Goal: Task Accomplishment & Management: Manage account settings

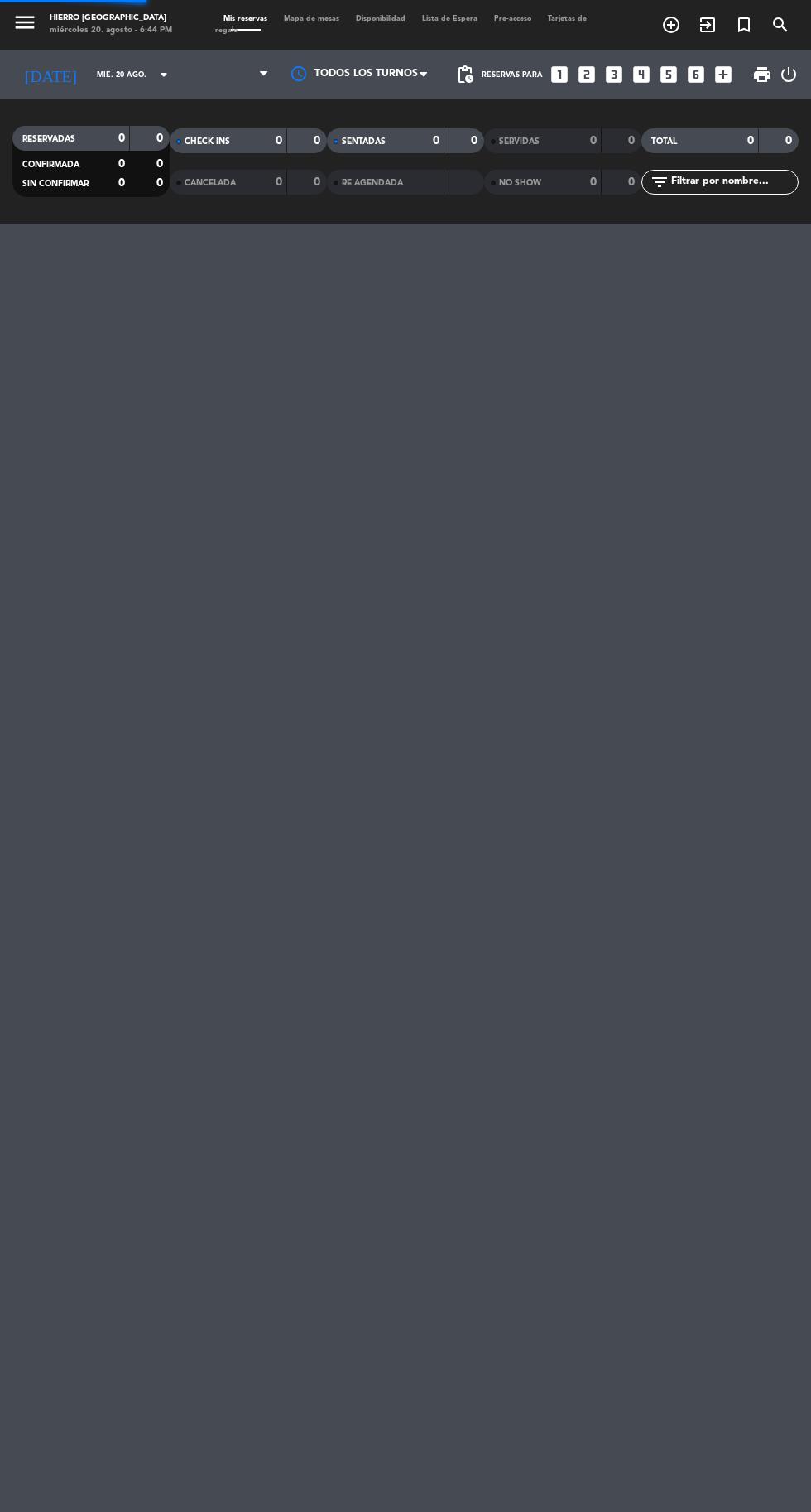
click at [88, 76] on input "mié. 20 ago." at bounding box center [140, 74] width 104 height 25
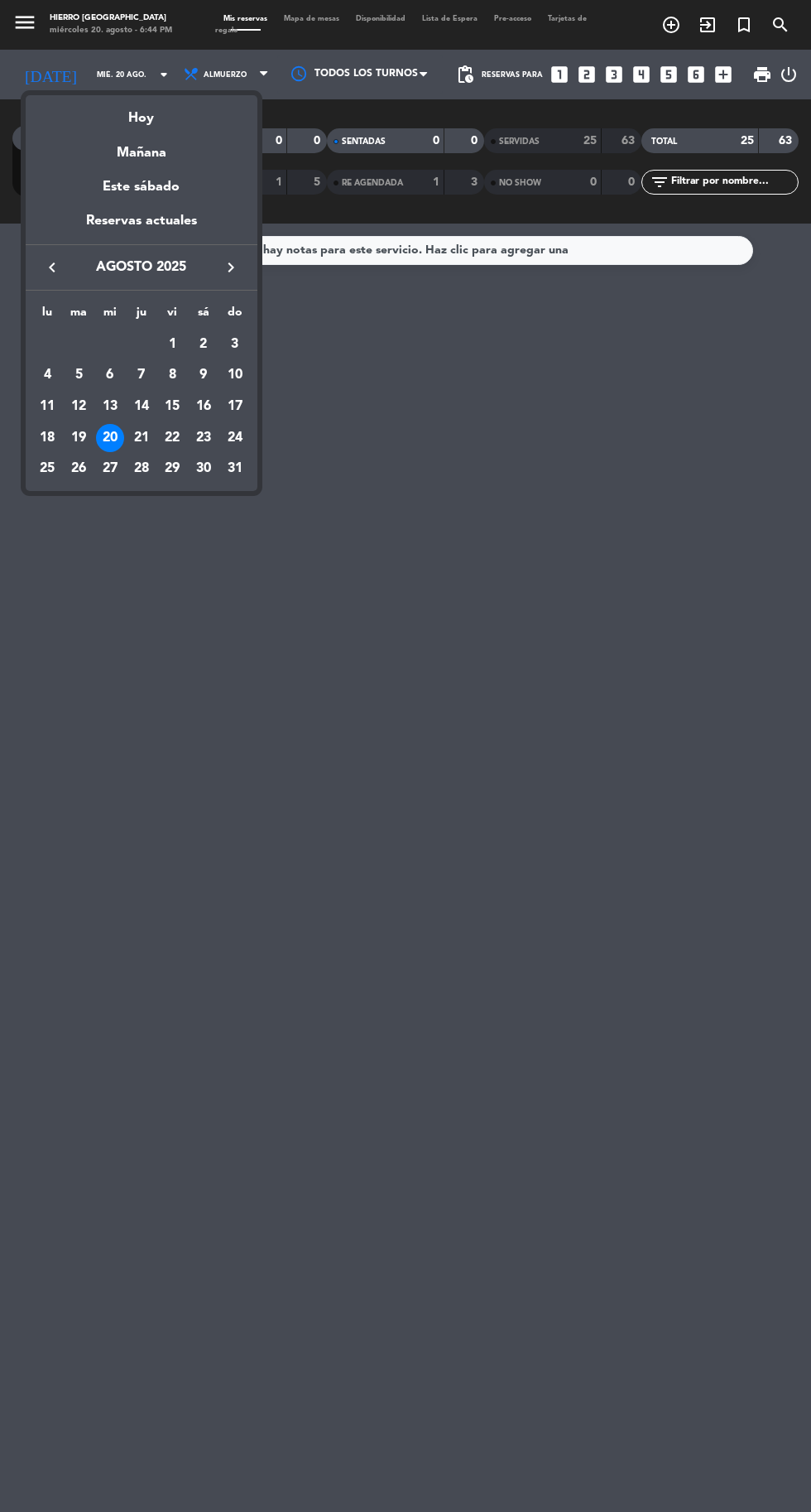
click at [135, 113] on div "Hoy" at bounding box center [141, 112] width 232 height 34
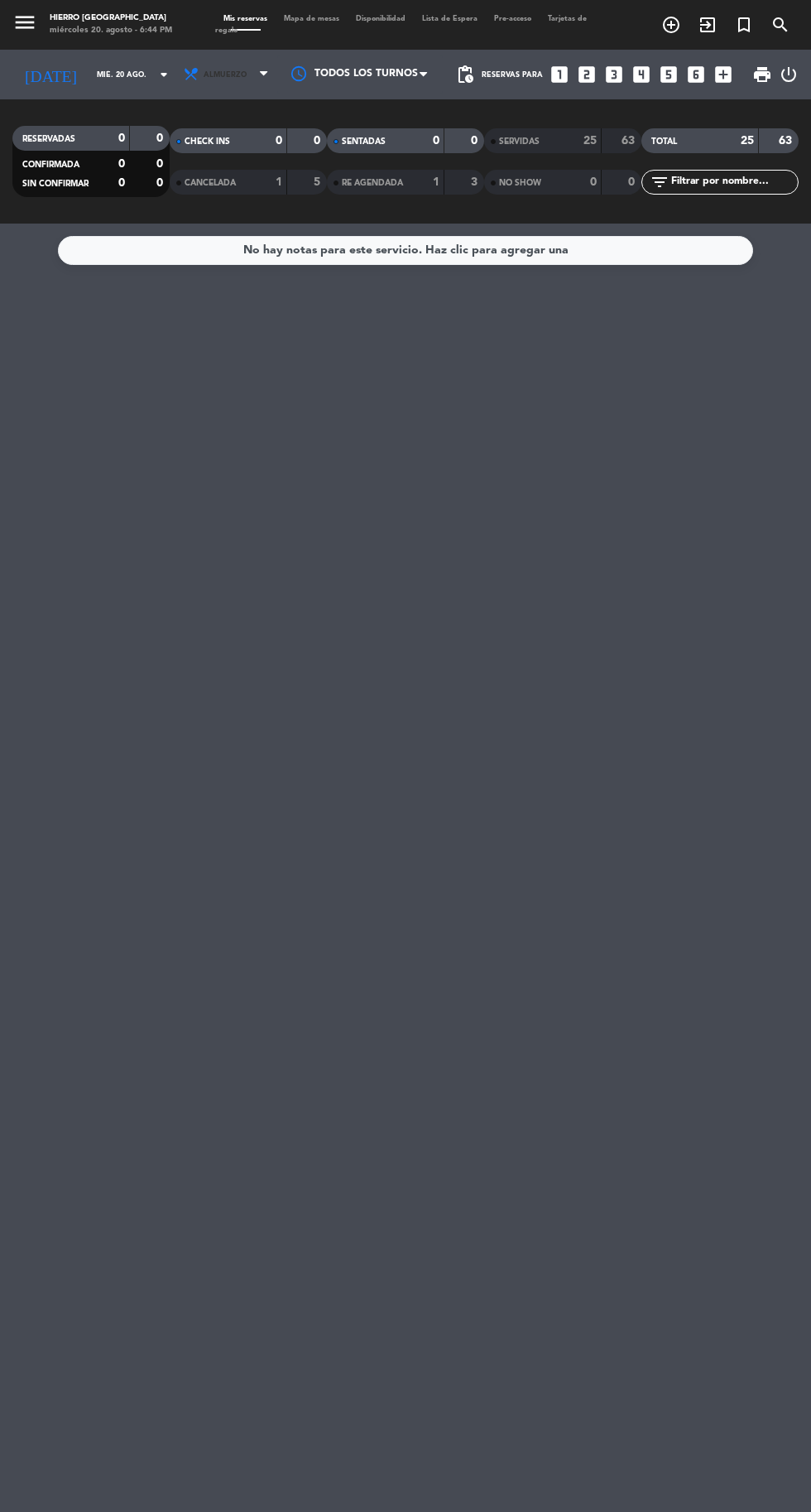
click at [218, 71] on span "Almuerzo" at bounding box center [226, 75] width 43 height 9
click at [179, 182] on div "menu Hierro [GEOGRAPHIC_DATA] miércoles 20. agosto - 6:44 PM Mis reservas Mapa …" at bounding box center [405, 112] width 811 height 224
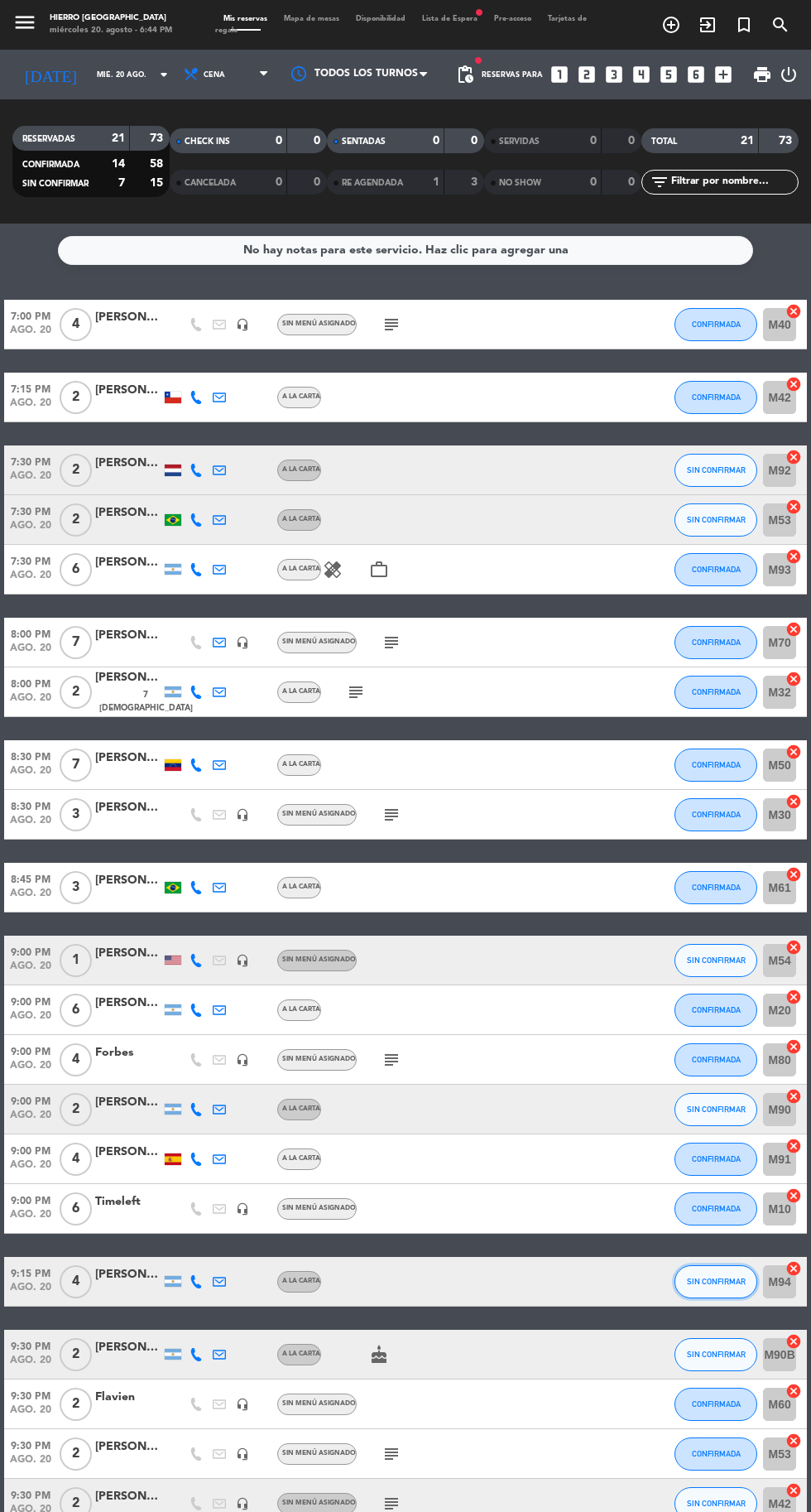
click at [713, 1282] on span "SIN CONFIRMAR" at bounding box center [716, 1281] width 59 height 9
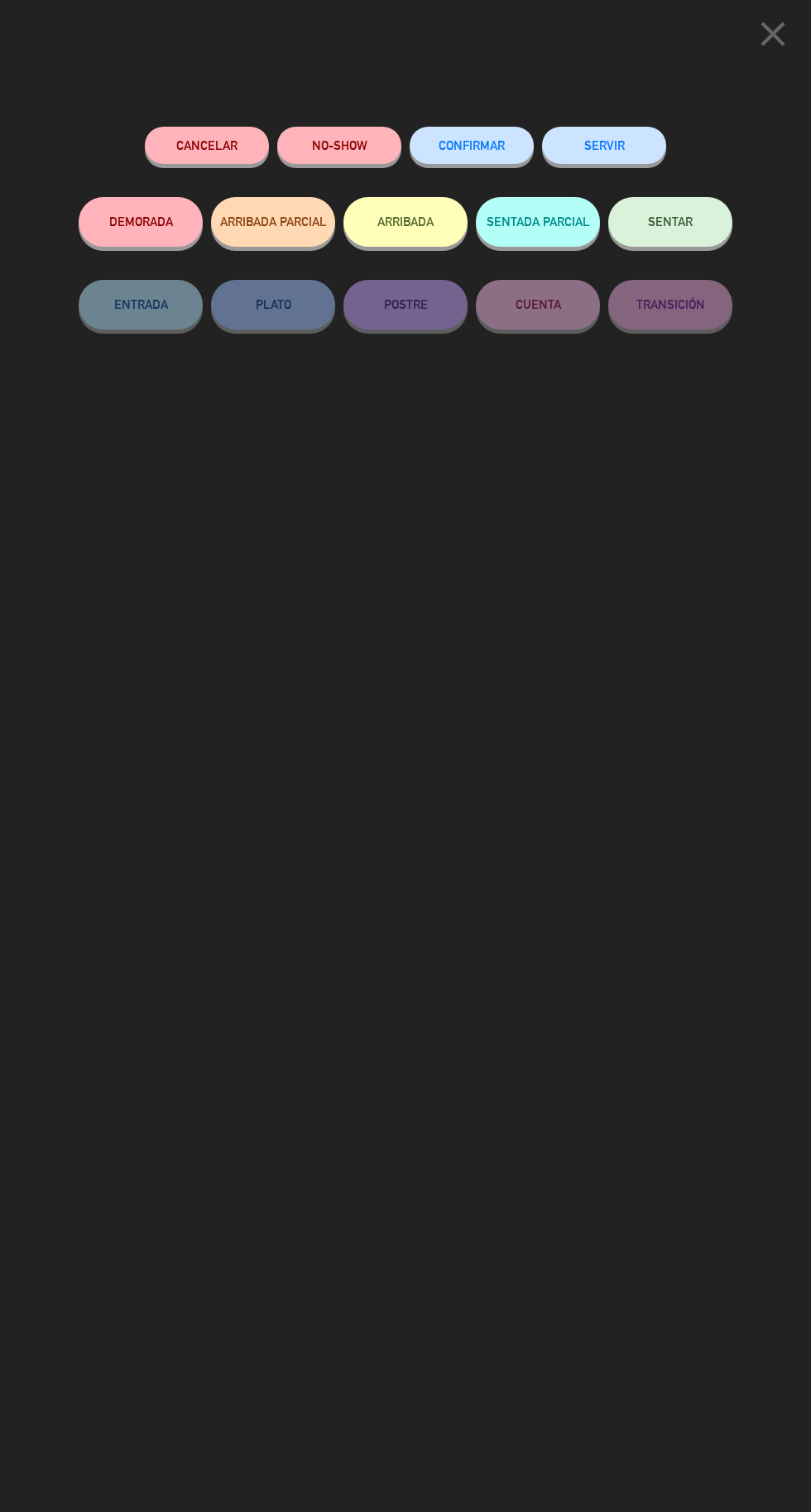
click at [480, 144] on span "CONFIRMAR" at bounding box center [472, 145] width 66 height 14
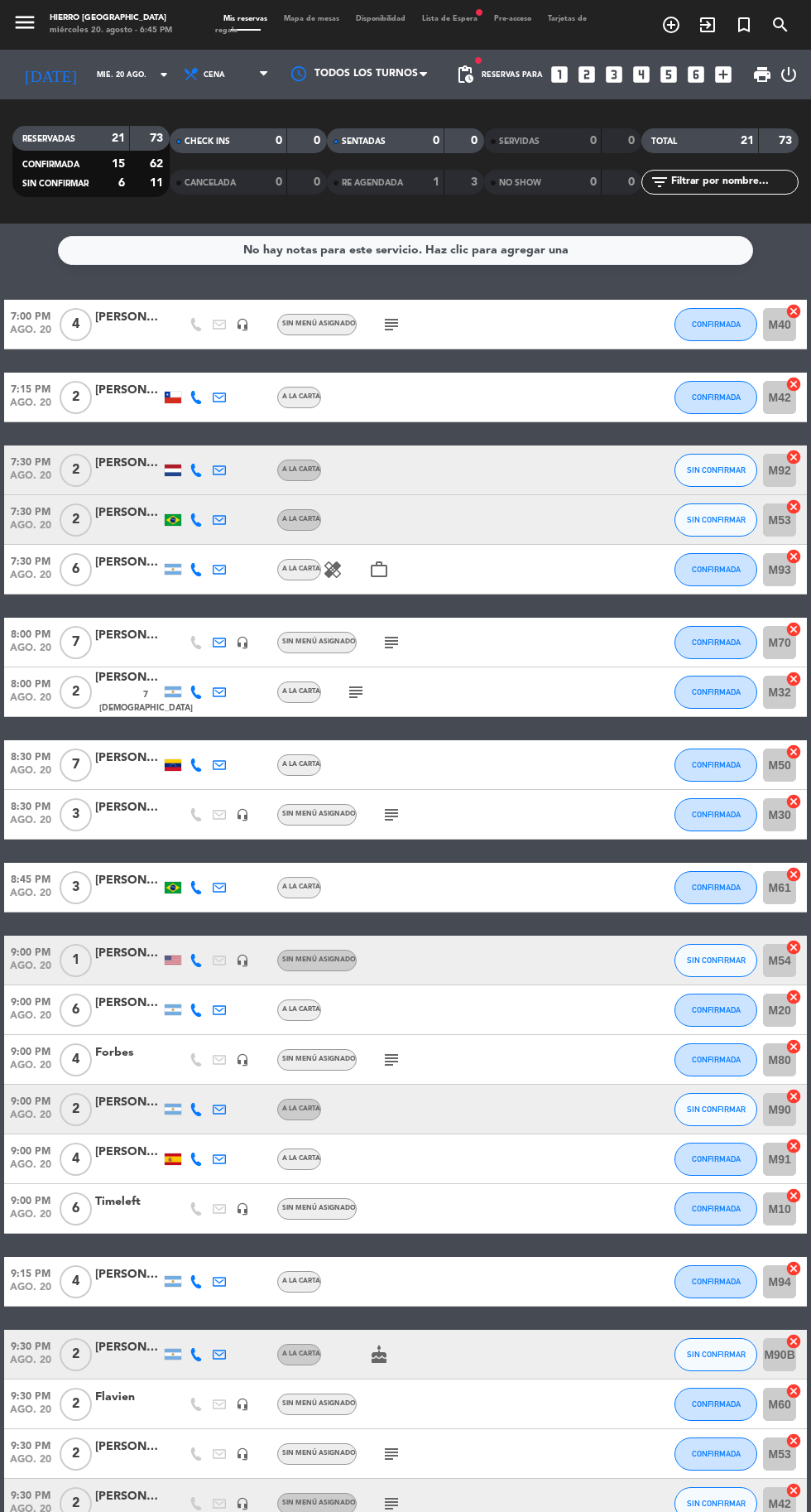
click at [399, 317] on icon "subject" at bounding box center [391, 324] width 20 height 20
click at [463, 18] on span "Lista de Espera fiber_manual_record" at bounding box center [449, 19] width 72 height 8
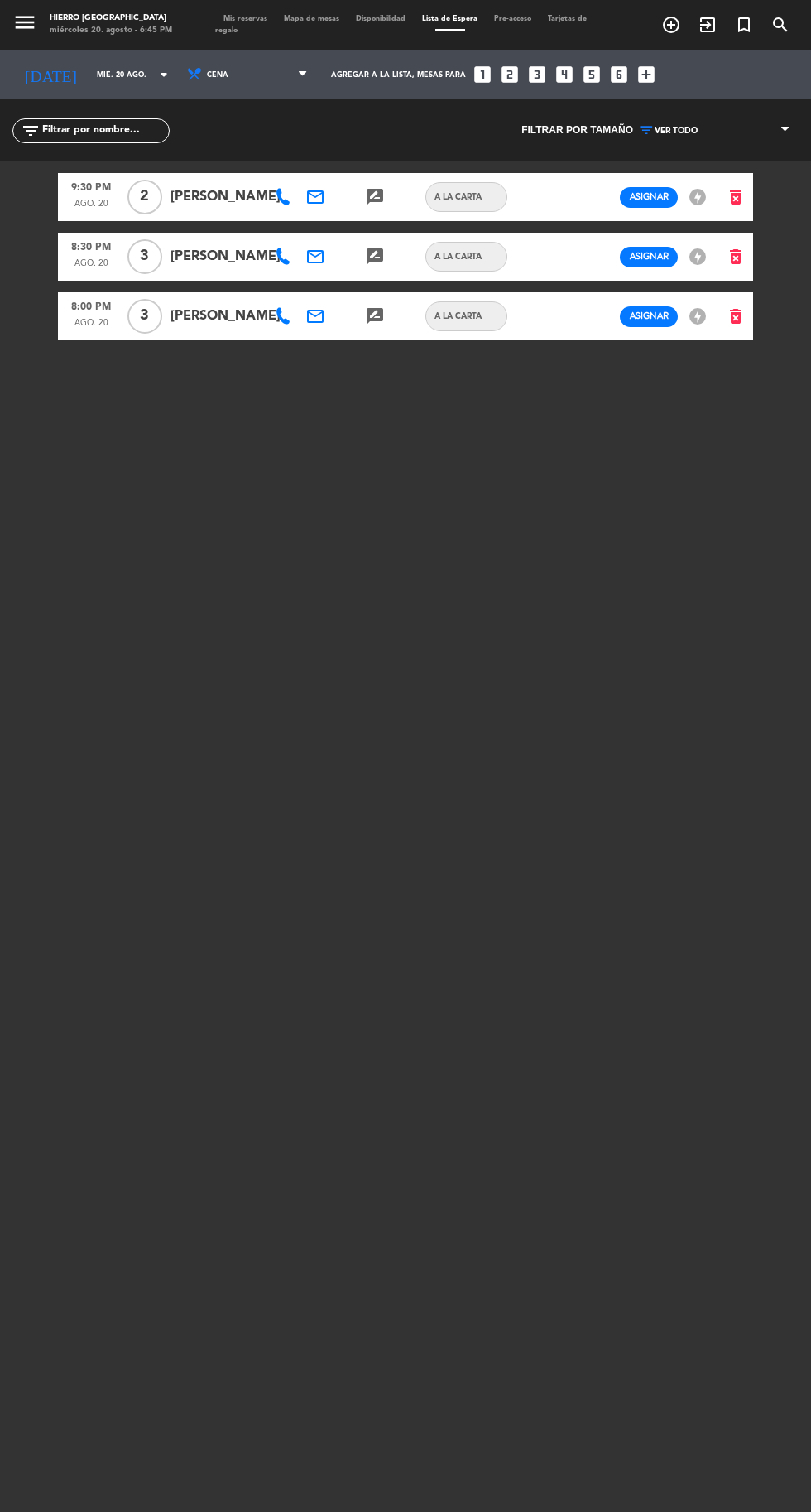
click at [273, 22] on div "Mis reservas Mapa de mesas Disponibilidad Lista de Espera Pre-acceso Tarjetas d…" at bounding box center [405, 25] width 381 height 24
click at [259, 18] on span "Mis reservas" at bounding box center [245, 19] width 60 height 8
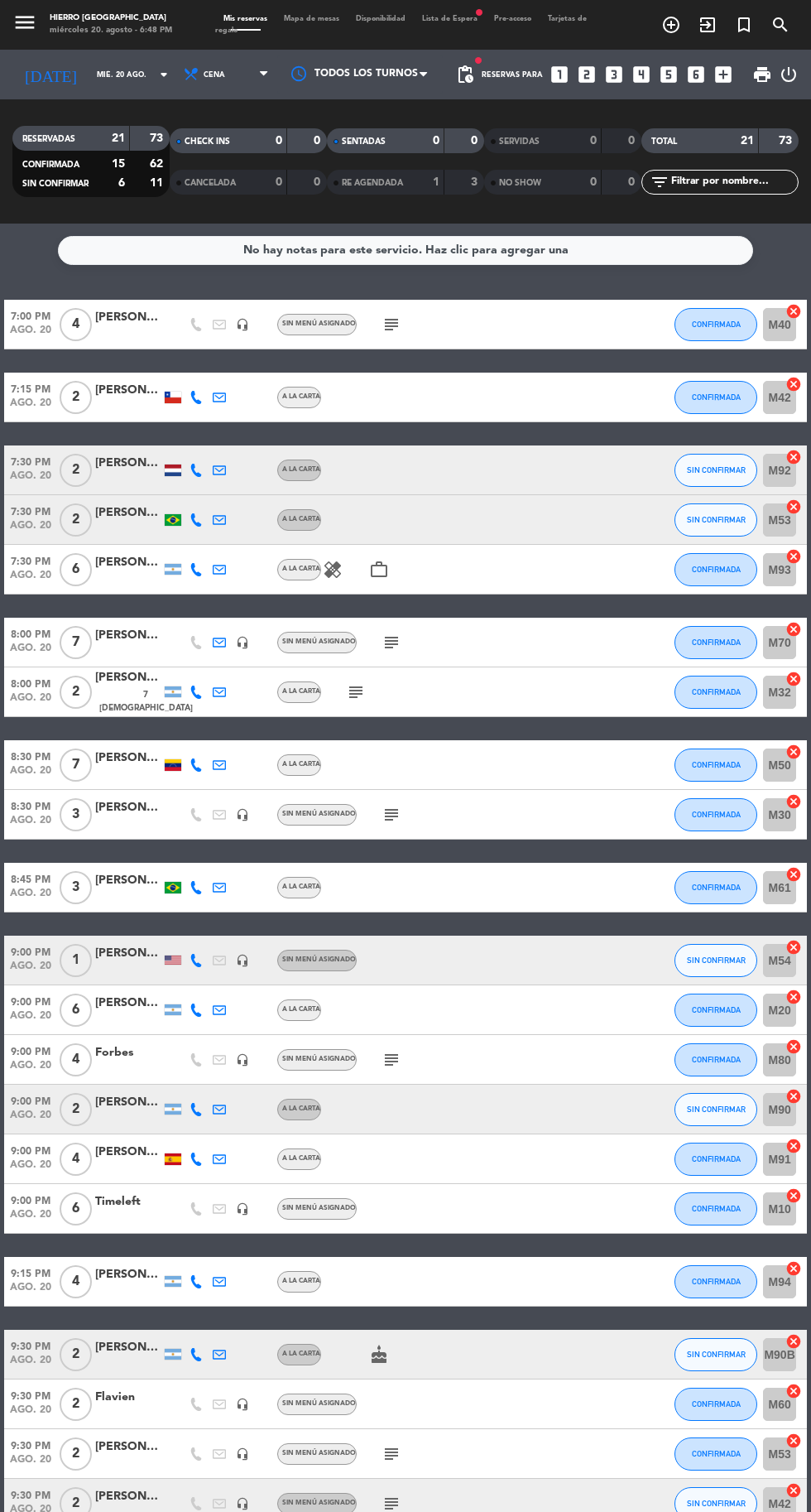
click at [88, 79] on input "mié. 20 ago." at bounding box center [140, 74] width 104 height 25
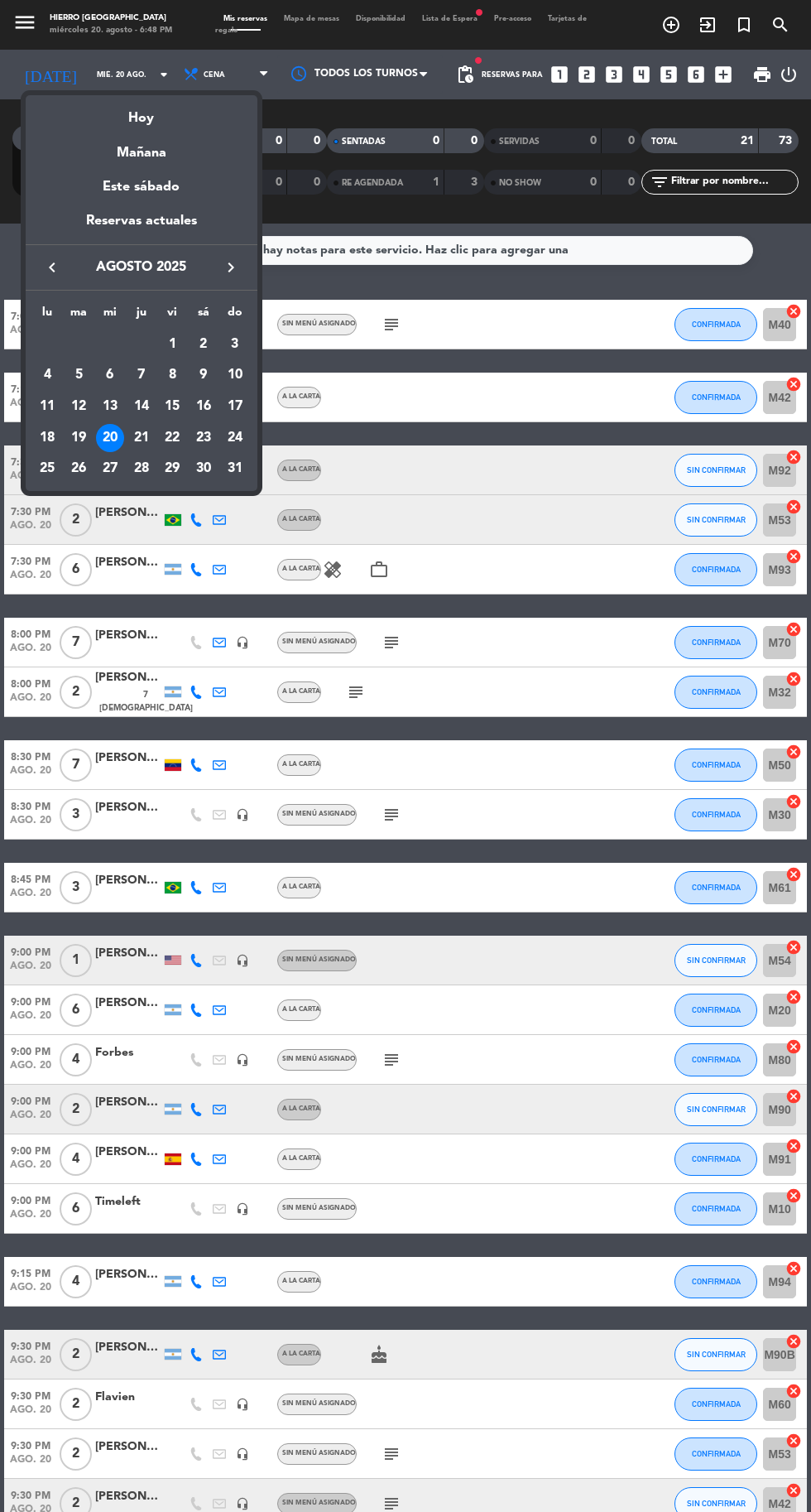
click at [202, 436] on div "23" at bounding box center [204, 438] width 28 height 28
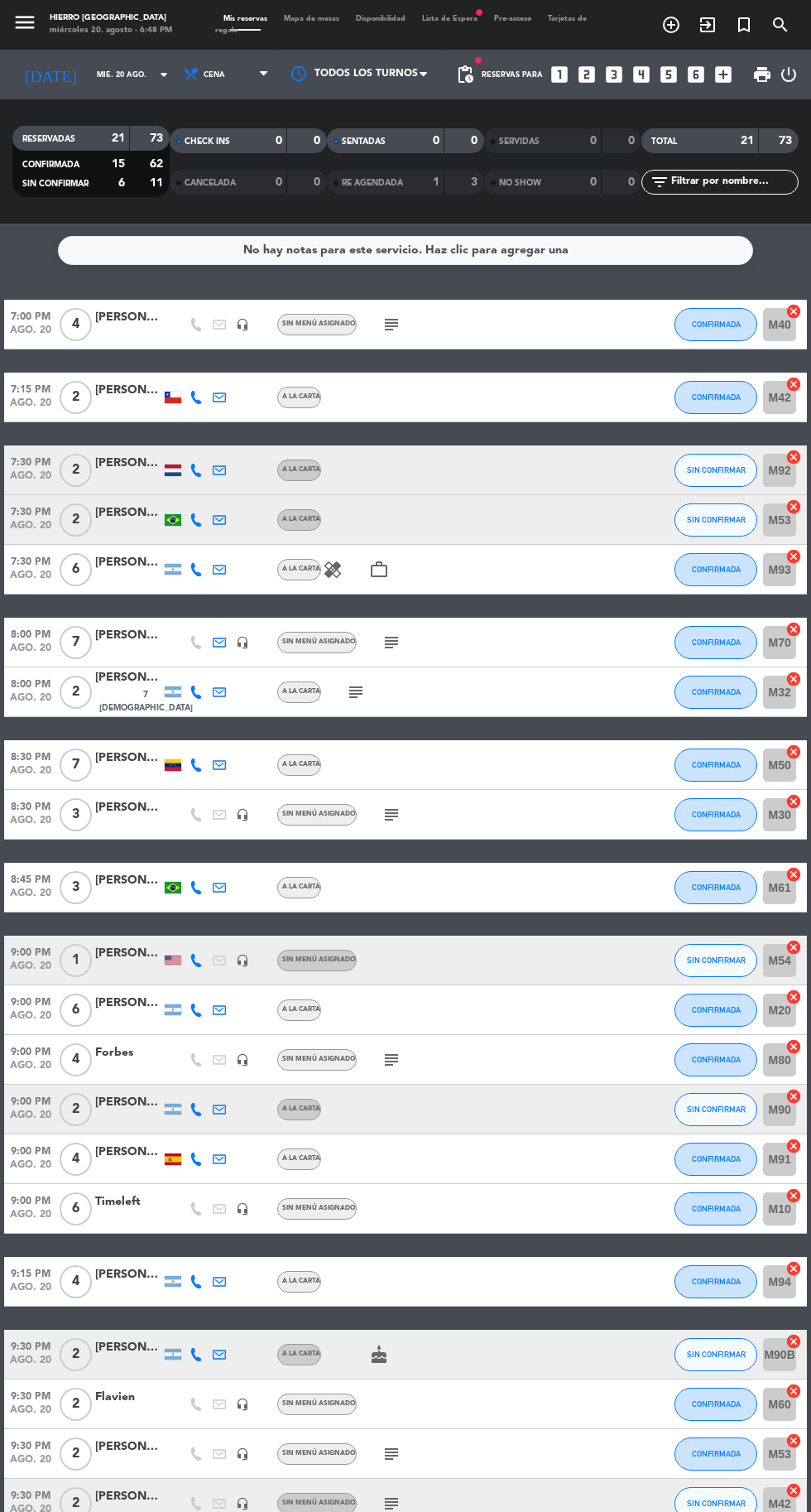
type input "sáb. 23 ago."
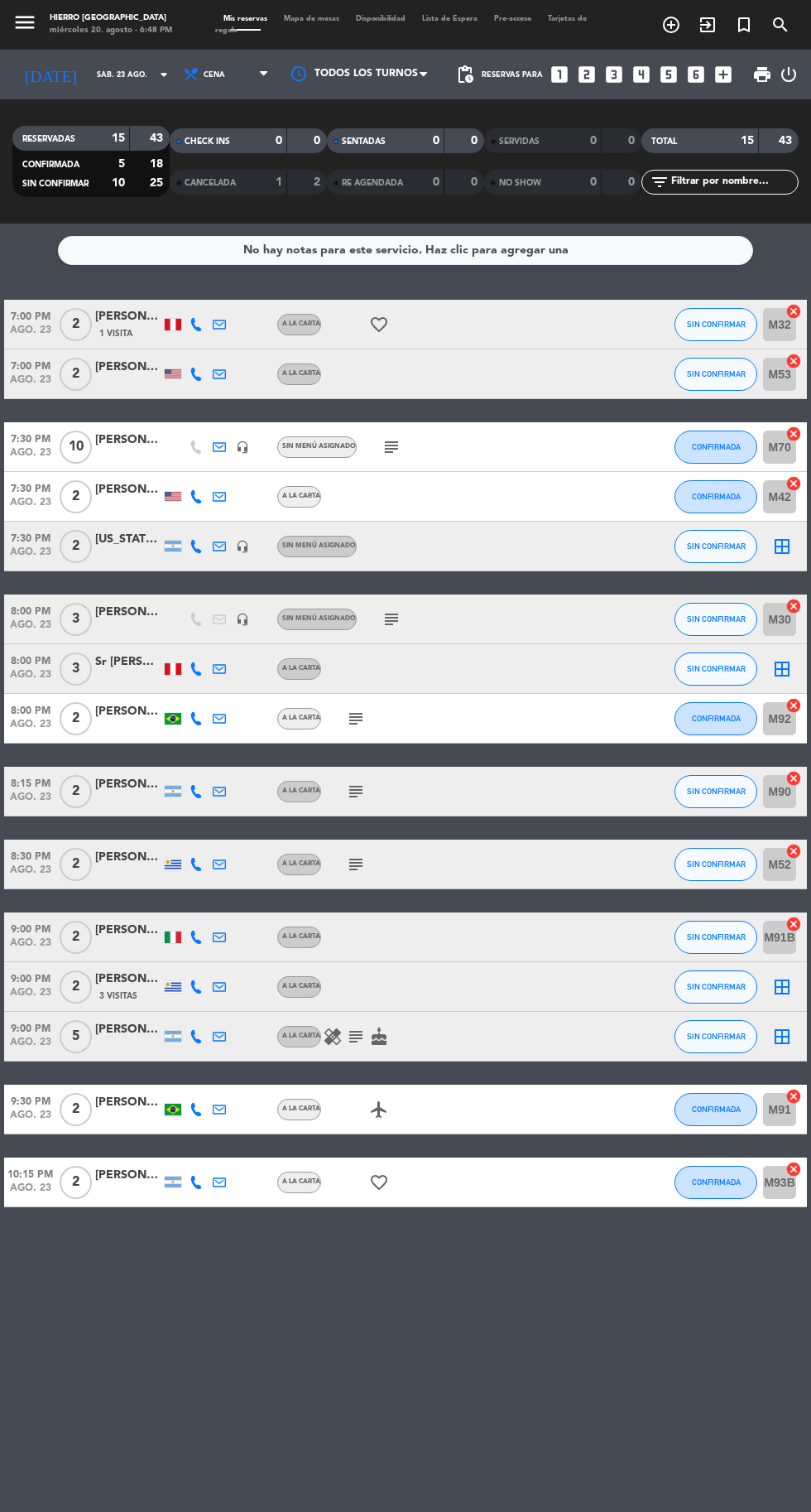
click at [139, 558] on div at bounding box center [128, 555] width 66 height 13
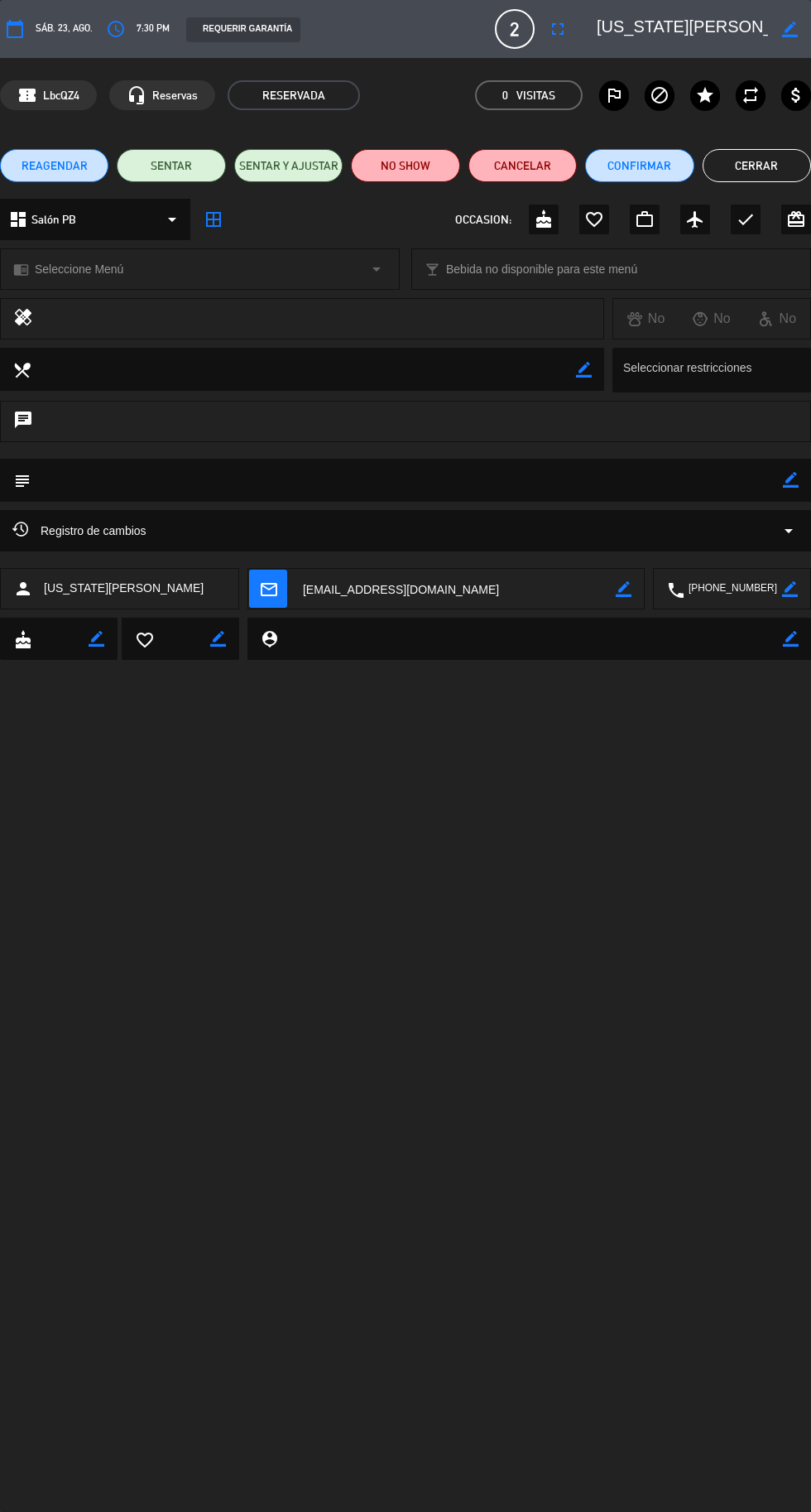
click at [790, 480] on icon "border_color" at bounding box center [790, 479] width 16 height 16
click at [585, 479] on textarea at bounding box center [407, 479] width 753 height 42
type textarea "Bigbox"
click at [800, 482] on div "subject" at bounding box center [405, 480] width 811 height 43
click at [792, 167] on button "Cerrar" at bounding box center [756, 165] width 108 height 33
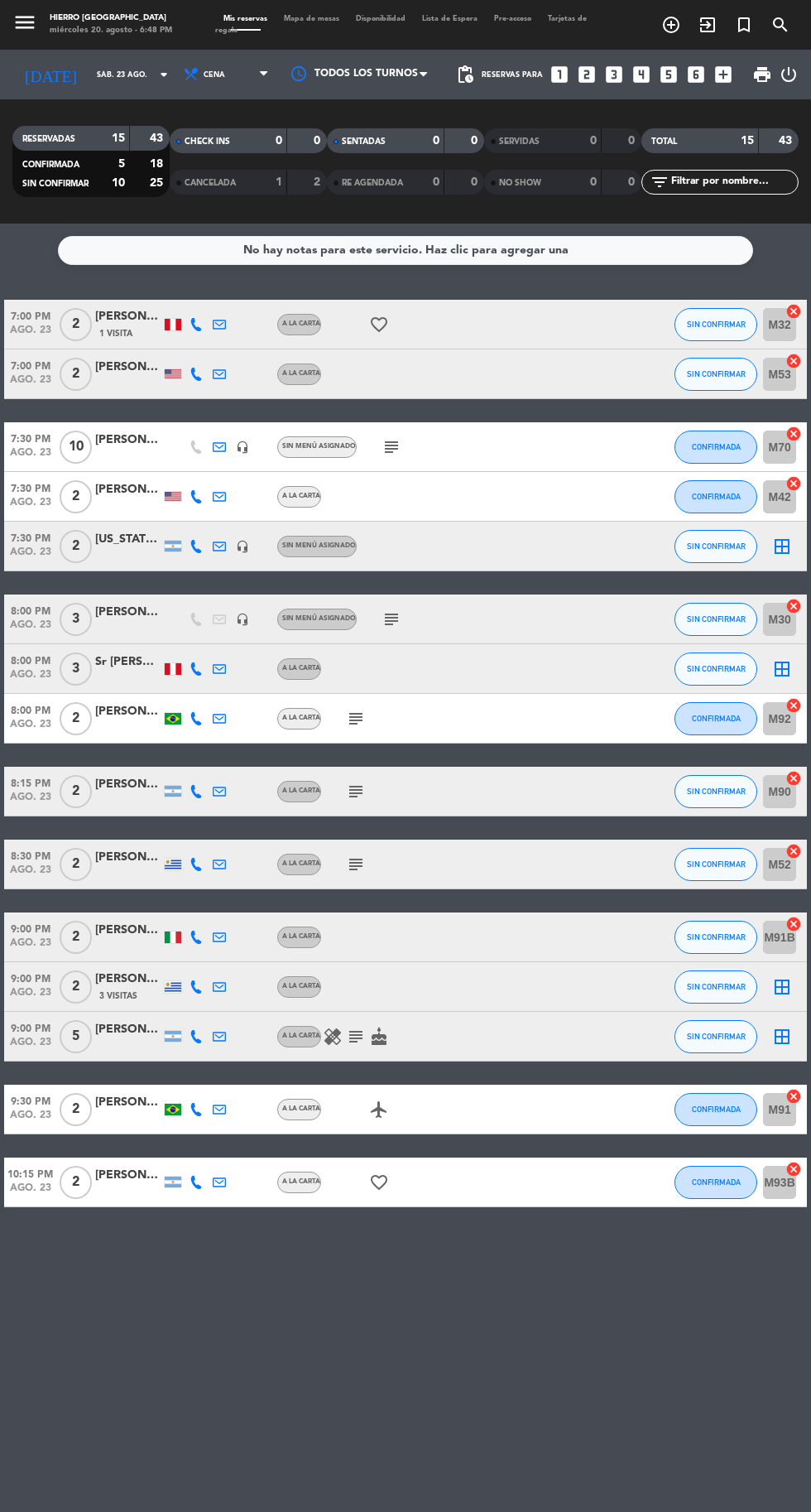
click at [380, 1036] on icon "cake" at bounding box center [379, 1036] width 20 height 20
click at [362, 1034] on icon "subject" at bounding box center [355, 1036] width 20 height 20
click at [394, 450] on icon "subject" at bounding box center [391, 446] width 20 height 20
click at [88, 73] on input "sáb. 23 ago." at bounding box center [140, 74] width 104 height 25
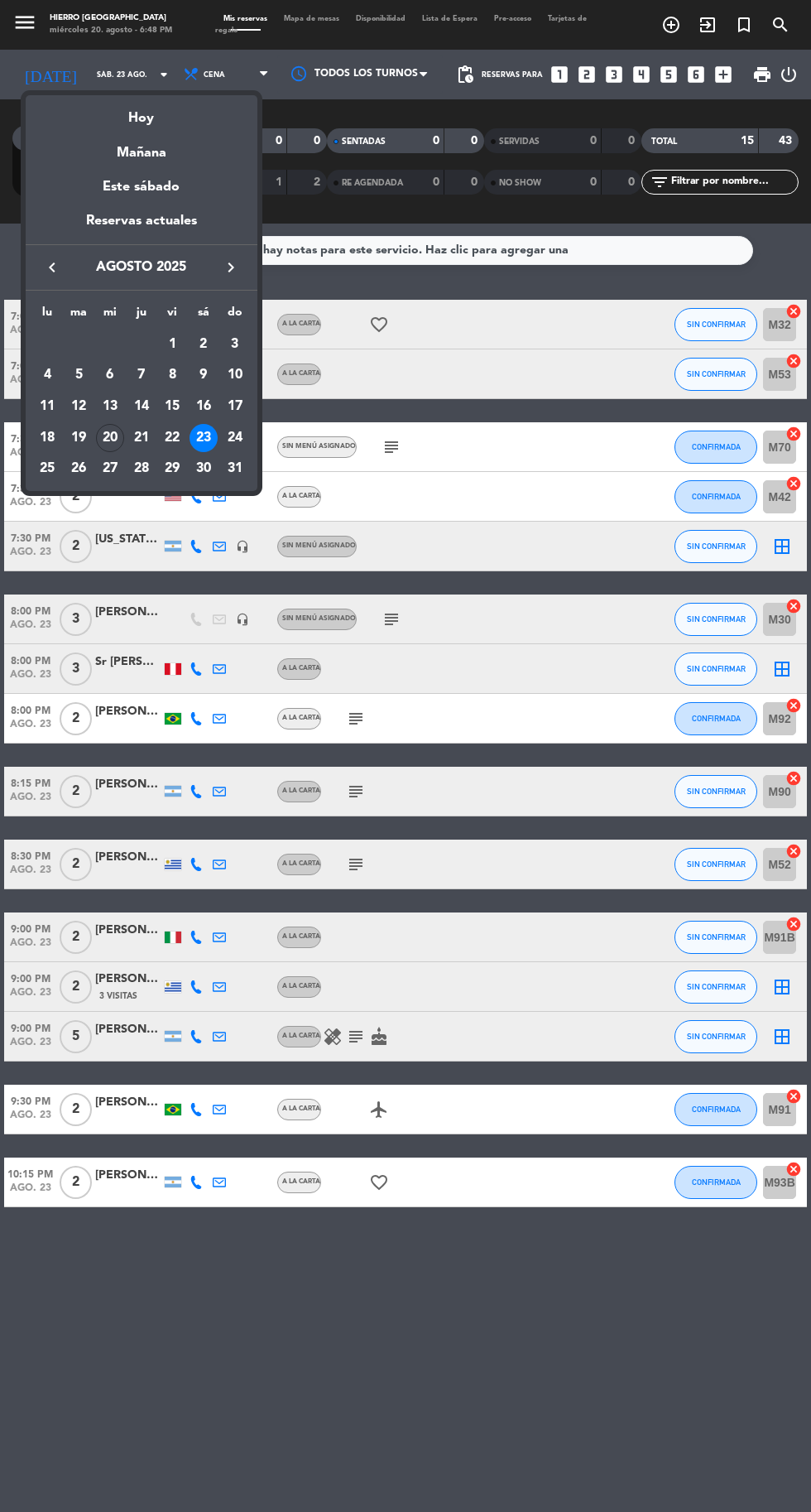
click at [145, 117] on div "Hoy" at bounding box center [141, 112] width 232 height 34
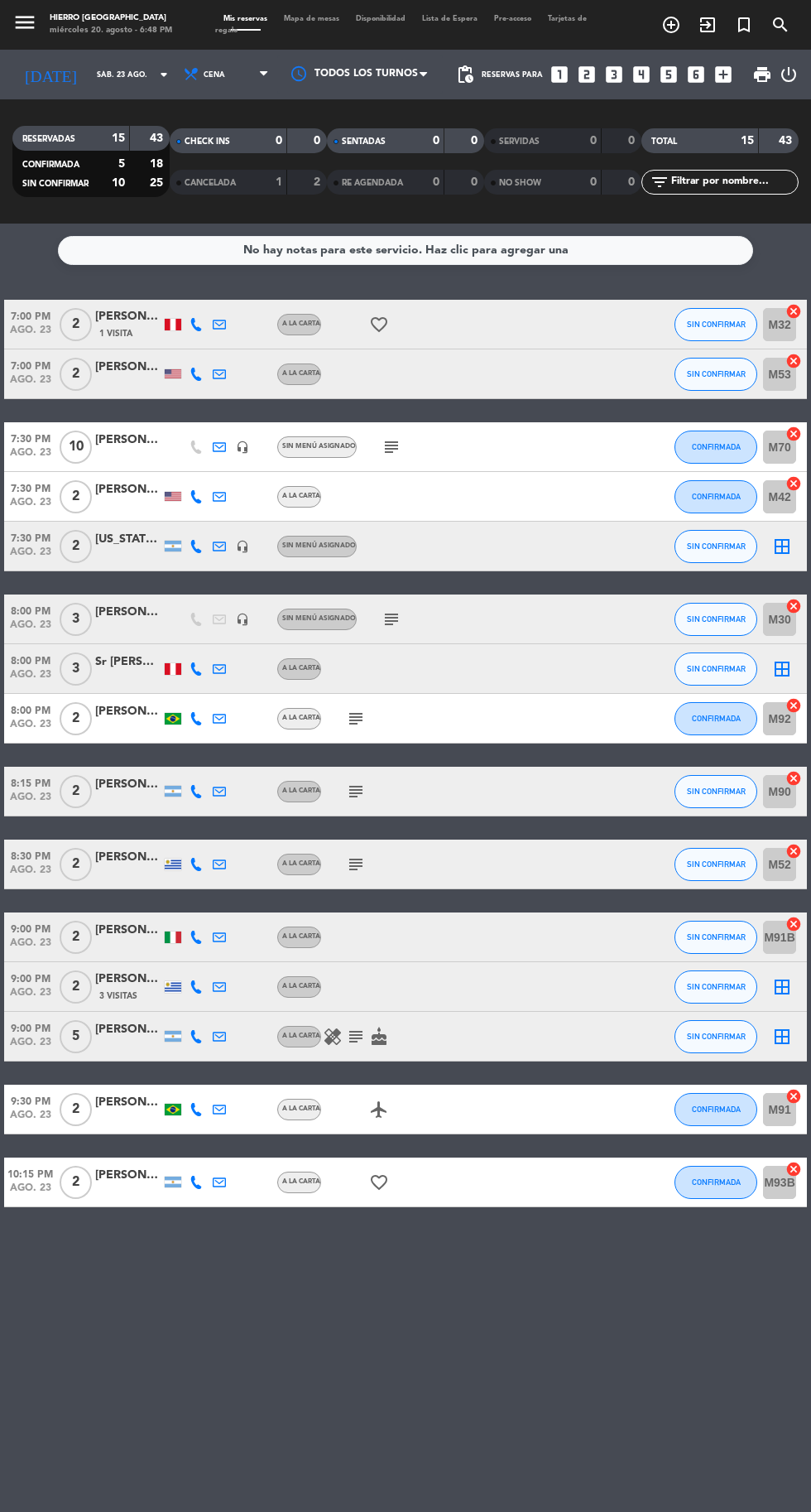
type input "mié. 20 ago."
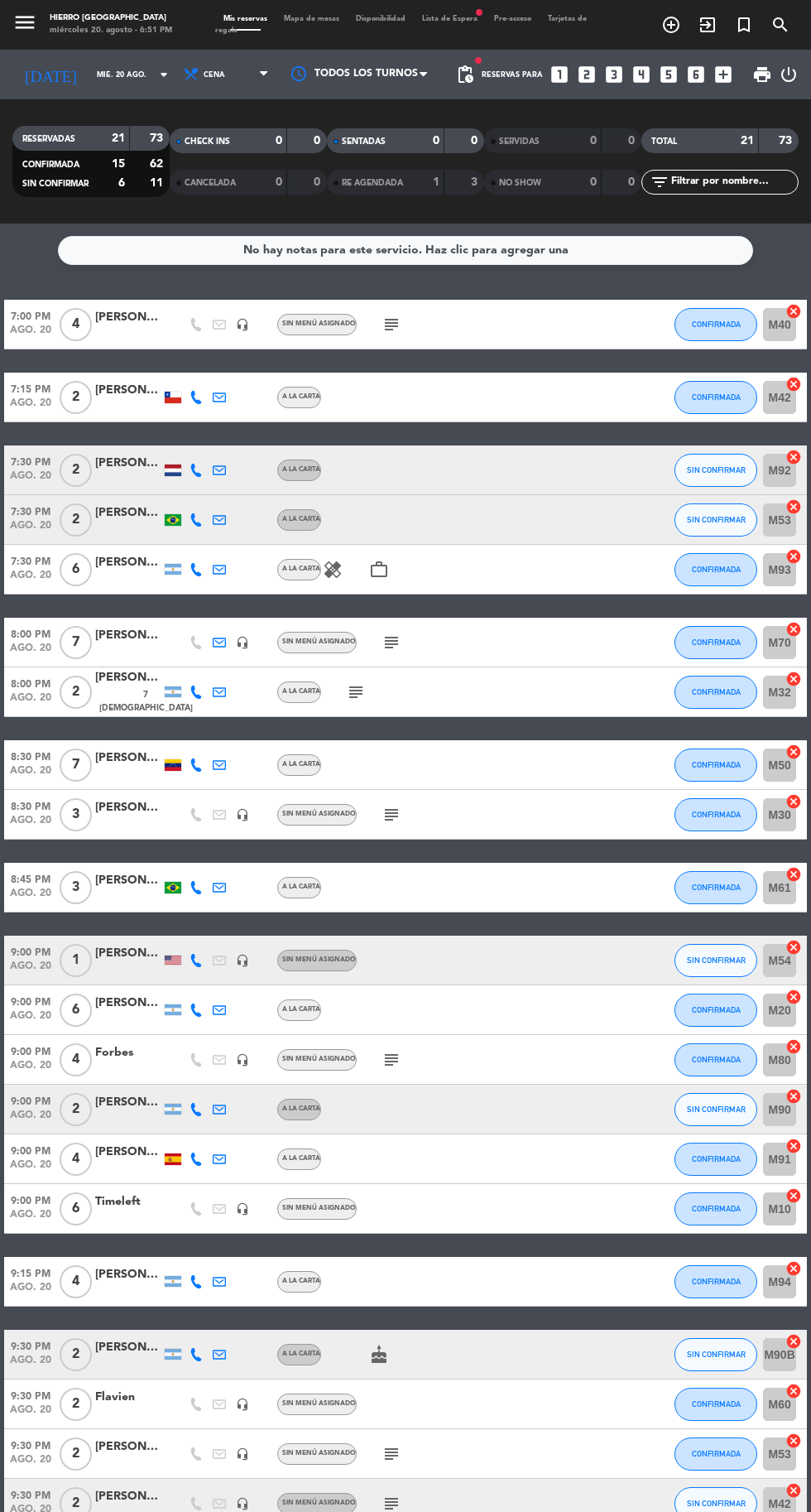
click at [477, 20] on span "Lista de Espera fiber_manual_record" at bounding box center [449, 19] width 72 height 8
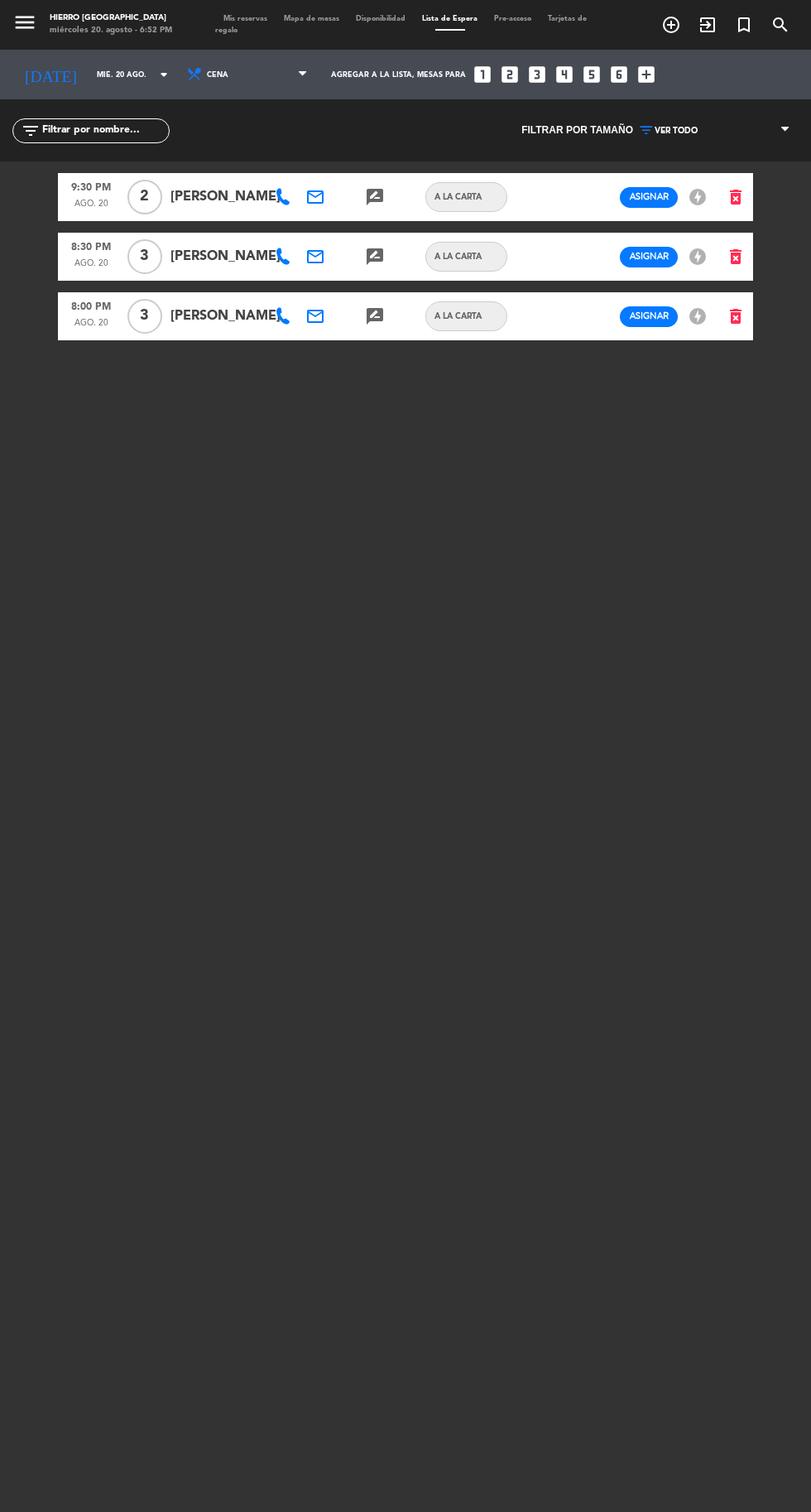
click at [312, 326] on icon "email" at bounding box center [315, 316] width 20 height 20
click at [285, 324] on icon at bounding box center [283, 317] width 17 height 17
click at [358, 301] on span "content_paste" at bounding box center [364, 301] width 12 height 12
click at [282, 265] on icon at bounding box center [283, 257] width 17 height 17
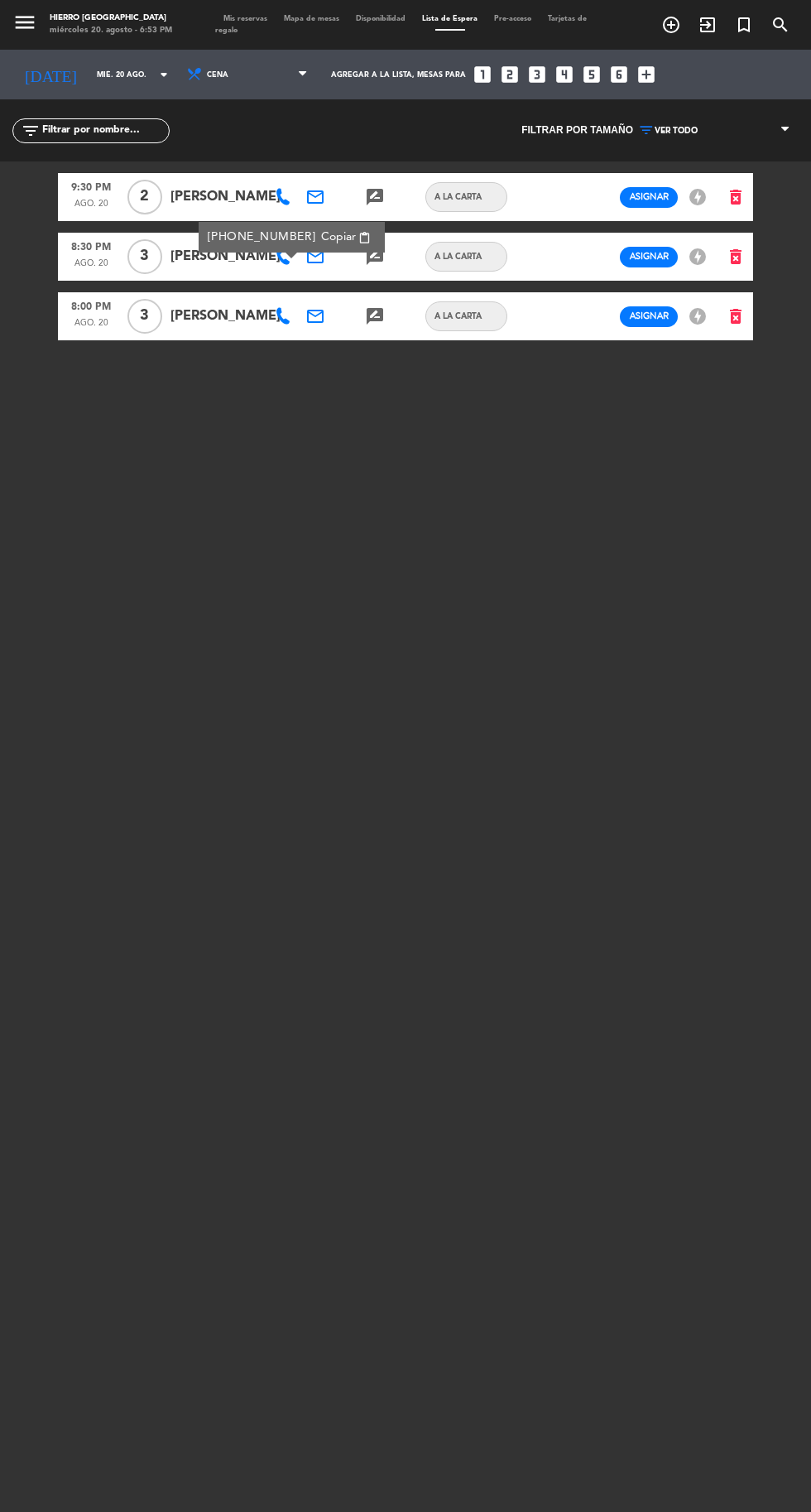
click at [321, 242] on span "Copiar" at bounding box center [338, 237] width 35 height 18
